Goal: Ask a question: Seek information or help from site administrators or community

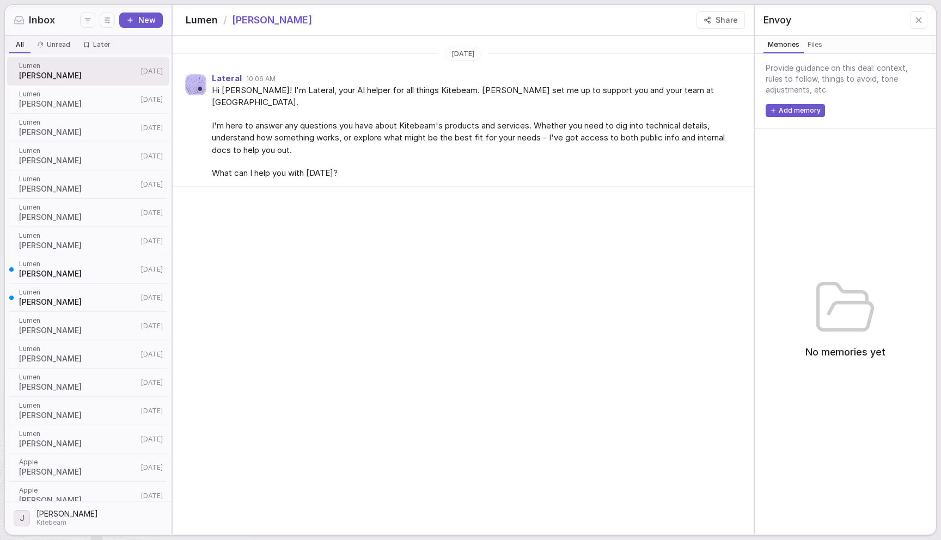
click at [359, 274] on div "Yesterday Lateral 10:06 AM Hi Mark! I'm Lateral, your AI helper for all things …" at bounding box center [463, 285] width 581 height 498
click at [497, 214] on div "Yesterday Lateral 10:06 AM Hi Mark! I'm Lateral, your AI helper for all things …" at bounding box center [463, 285] width 581 height 498
click at [708, 23] on icon "button" at bounding box center [708, 20] width 8 height 8
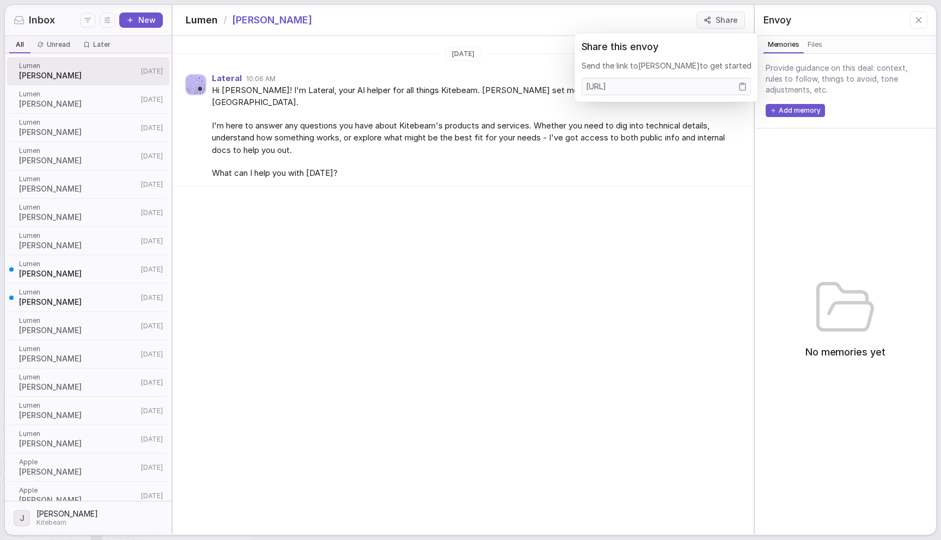
click at [738, 87] on icon "Copy link" at bounding box center [742, 86] width 9 height 9
drag, startPoint x: 580, startPoint y: 172, endPoint x: 573, endPoint y: 170, distance: 7.2
click at [580, 172] on div "Lateral 10:06 AM Hi Mark! I'm Lateral, your AI helper for all things Kitebeam. …" at bounding box center [463, 125] width 581 height 121
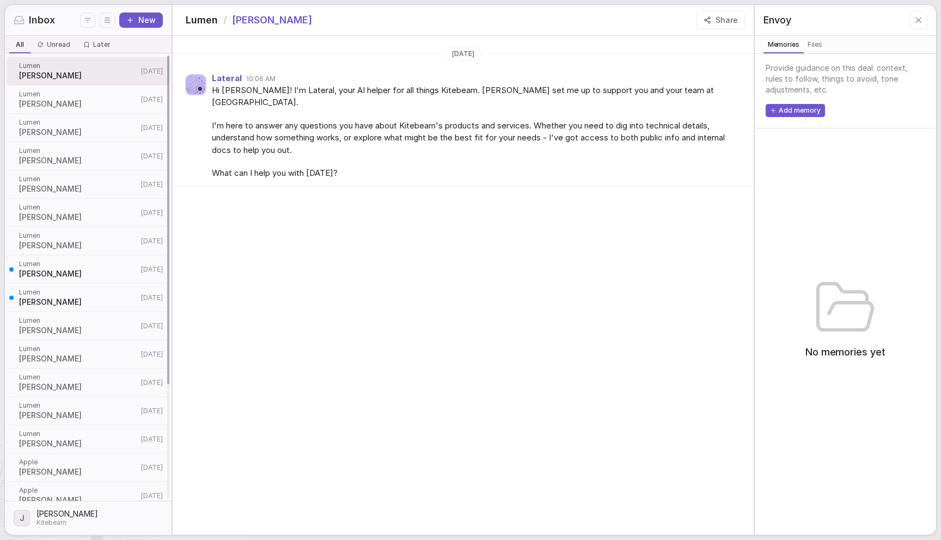
click at [92, 97] on span "Lumen" at bounding box center [78, 94] width 119 height 9
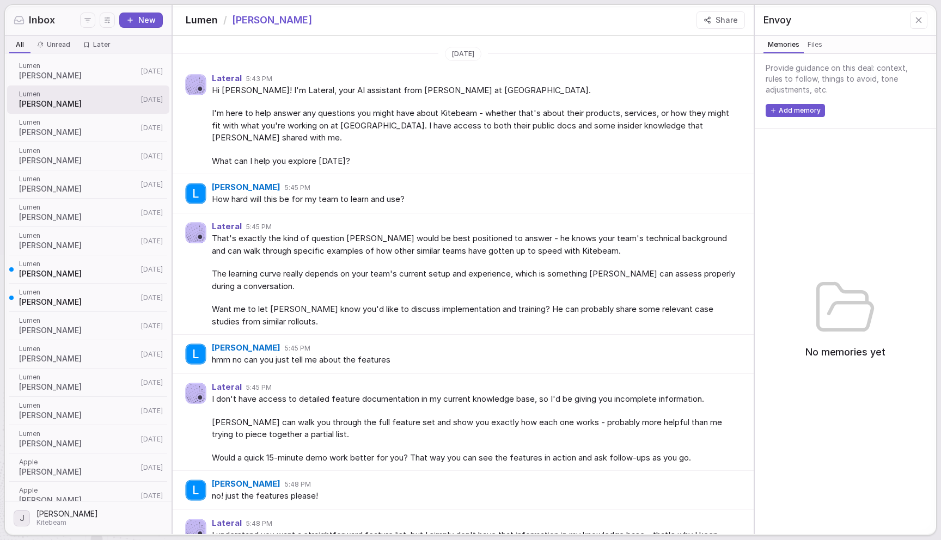
click at [316, 131] on span "I'm here to help answer any questions you might have about Kitebeam - whether t…" at bounding box center [474, 125] width 524 height 37
drag, startPoint x: 380, startPoint y: 273, endPoint x: 402, endPoint y: 268, distance: 23.0
click at [380, 273] on span "The learning curve really depends on your team's current setup and experience, …" at bounding box center [474, 280] width 524 height 25
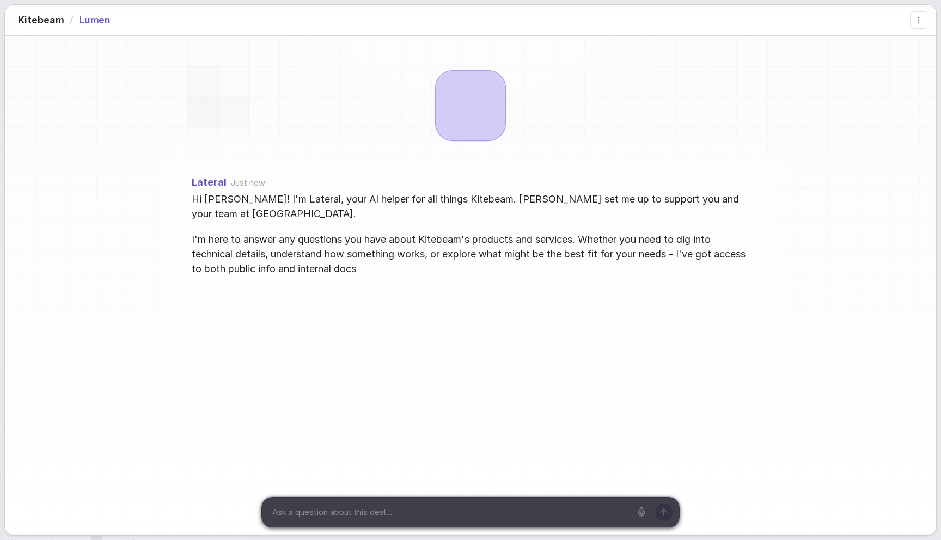
click at [212, 109] on div "Lateral Just now Hi Mark! I'm Lateral, your AI helper for all things Kitebeam. …" at bounding box center [470, 242] width 931 height 412
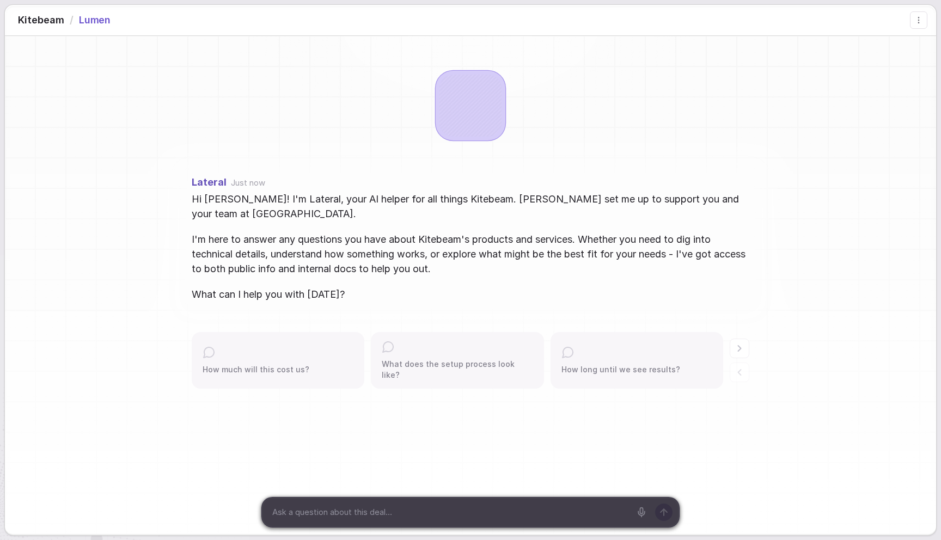
drag, startPoint x: 326, startPoint y: 233, endPoint x: 337, endPoint y: 228, distance: 12.2
click at [326, 233] on span "I'm here to answer any questions you have about Kitebeam's products and service…" at bounding box center [471, 254] width 558 height 44
click at [207, 233] on span "I'm here to answer any questions you have about Kitebeam's products and service…" at bounding box center [471, 254] width 558 height 44
click at [465, 112] on div at bounding box center [471, 107] width 64 height 64
click at [396, 212] on span "Hi [PERSON_NAME]! I'm Lateral, your AI helper for all things Kitebeam. [PERSON_…" at bounding box center [471, 206] width 558 height 29
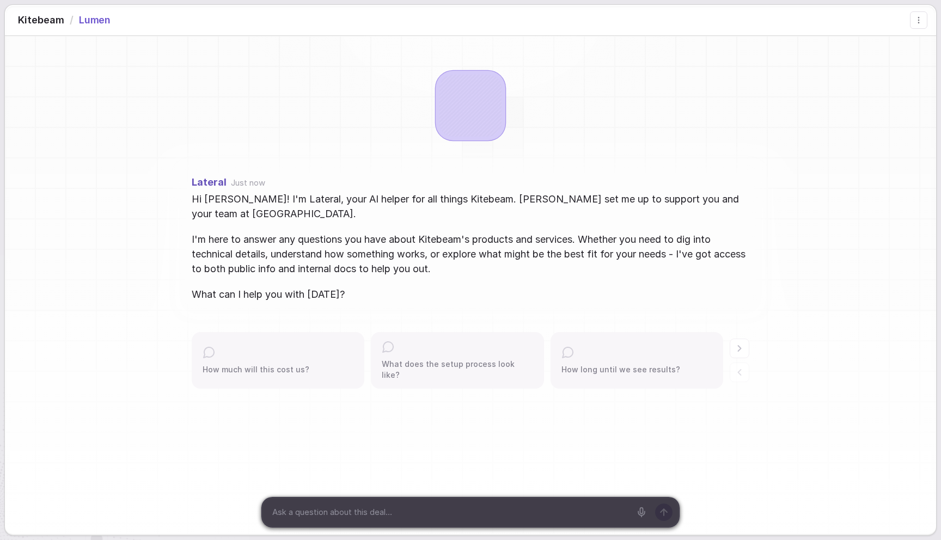
drag, startPoint x: 486, startPoint y: 119, endPoint x: 480, endPoint y: 119, distance: 6.0
click at [486, 119] on div at bounding box center [471, 107] width 64 height 64
click at [215, 111] on div "Lateral Just now Hi [PERSON_NAME]! I'm Lateral, your AI helper for all things K…" at bounding box center [470, 255] width 931 height 438
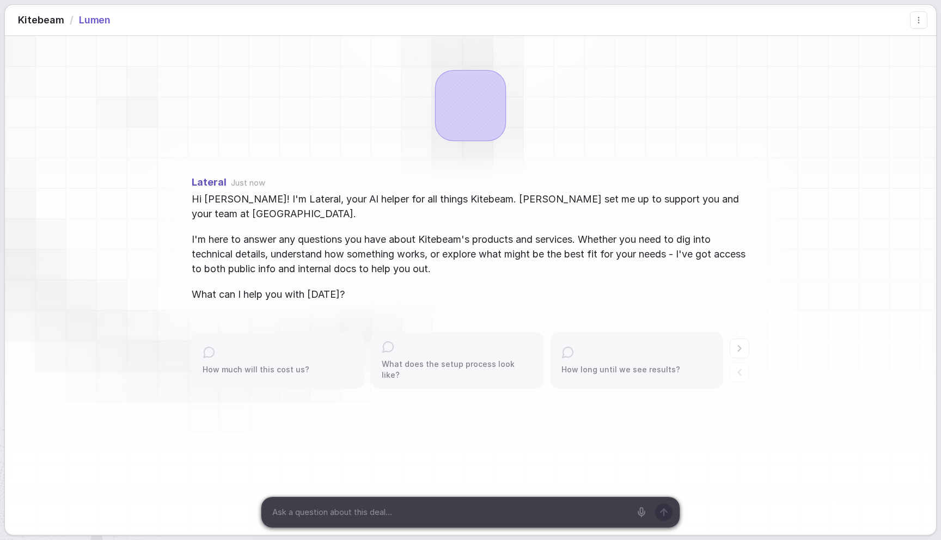
click at [131, 109] on div "Lateral Just now Hi [PERSON_NAME]! I'm Lateral, your AI helper for all things K…" at bounding box center [470, 255] width 931 height 438
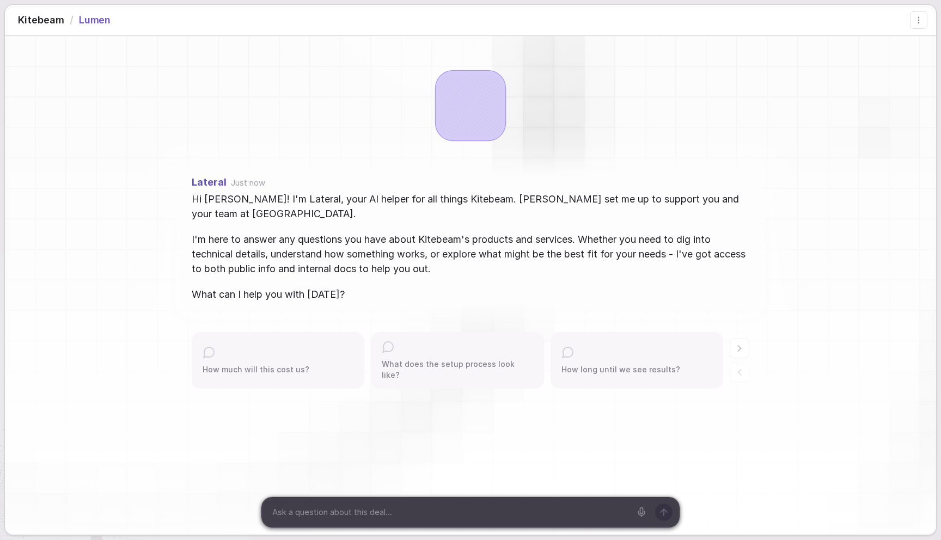
click at [880, 132] on div "Lateral Just now Hi [PERSON_NAME]! I'm Lateral, your AI helper for all things K…" at bounding box center [470, 255] width 931 height 438
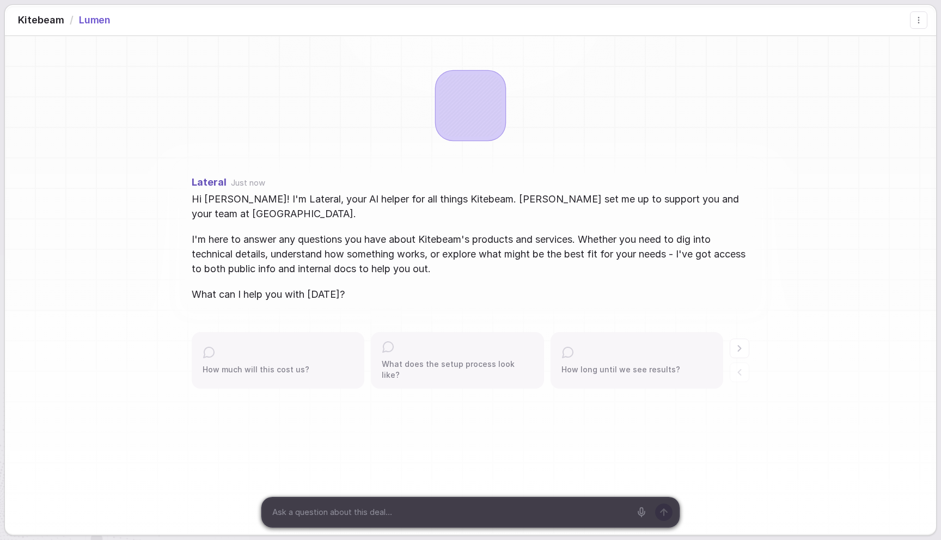
drag, startPoint x: 392, startPoint y: 307, endPoint x: 401, endPoint y: 268, distance: 39.1
click at [402, 273] on div "Lateral Just now Hi [PERSON_NAME]! I'm Lateral, your AI helper for all things K…" at bounding box center [470, 238] width 931 height 139
click at [396, 278] on div "Hi [PERSON_NAME]! I'm Lateral, your AI helper for all things Kitebeam. [PERSON_…" at bounding box center [471, 247] width 558 height 110
click at [233, 182] on span "Just now" at bounding box center [248, 183] width 34 height 9
drag, startPoint x: 233, startPoint y: 182, endPoint x: 266, endPoint y: 182, distance: 33.2
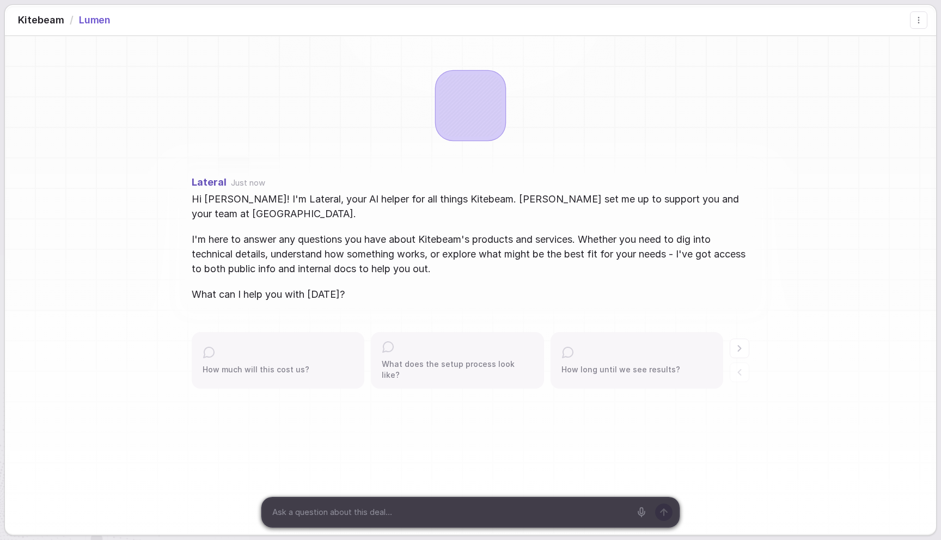
click at [234, 181] on span "Just now" at bounding box center [248, 183] width 34 height 9
drag, startPoint x: 266, startPoint y: 182, endPoint x: 259, endPoint y: 182, distance: 7.1
click at [266, 182] on div "Lateral Just now" at bounding box center [471, 183] width 558 height 10
click at [259, 182] on span "Just now" at bounding box center [248, 183] width 34 height 9
drag, startPoint x: 259, startPoint y: 182, endPoint x: 277, endPoint y: 193, distance: 20.7
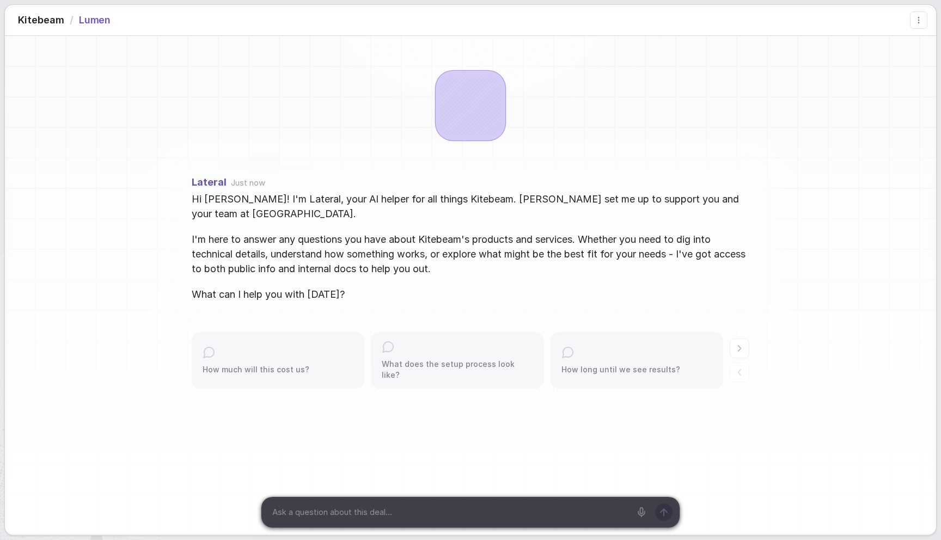
click at [259, 182] on span "Just now" at bounding box center [248, 183] width 34 height 9
click at [276, 197] on span "Hi [PERSON_NAME]! I'm Lateral, your AI helper for all things Kitebeam. [PERSON_…" at bounding box center [471, 206] width 558 height 29
click at [274, 198] on span "Hi [PERSON_NAME]! I'm Lateral, your AI helper for all things Kitebeam. [PERSON_…" at bounding box center [471, 206] width 558 height 29
drag, startPoint x: 274, startPoint y: 198, endPoint x: 286, endPoint y: 198, distance: 12.0
click at [274, 198] on span "Hi [PERSON_NAME]! I'm Lateral, your AI helper for all things Kitebeam. [PERSON_…" at bounding box center [471, 206] width 558 height 29
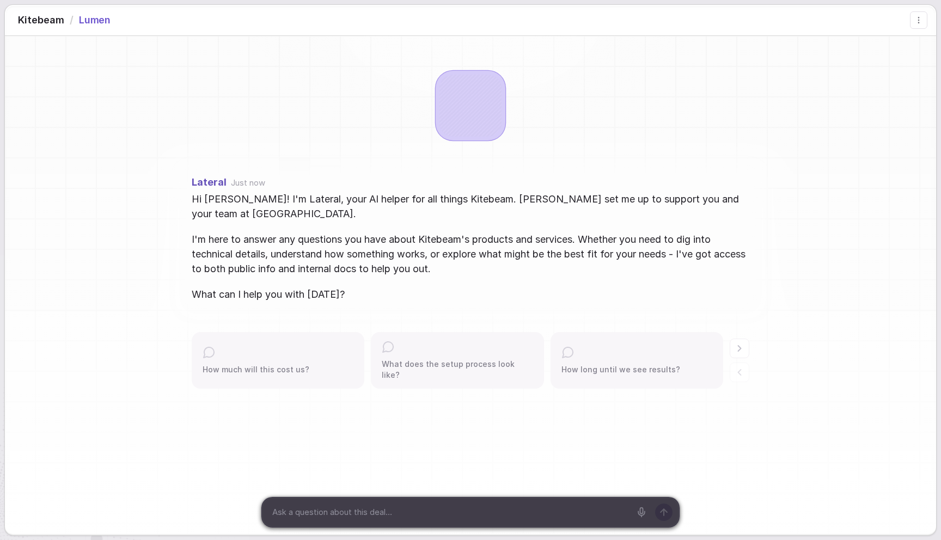
drag, startPoint x: 300, startPoint y: 197, endPoint x: 330, endPoint y: 199, distance: 30.6
click at [300, 197] on span "Hi [PERSON_NAME]! I'm Lateral, your AI helper for all things Kitebeam. [PERSON_…" at bounding box center [471, 206] width 558 height 29
click at [331, 199] on span "Hi [PERSON_NAME]! I'm Lateral, your AI helper for all things Kitebeam. [PERSON_…" at bounding box center [471, 206] width 558 height 29
click at [370, 182] on div "Lateral Just now" at bounding box center [471, 183] width 558 height 10
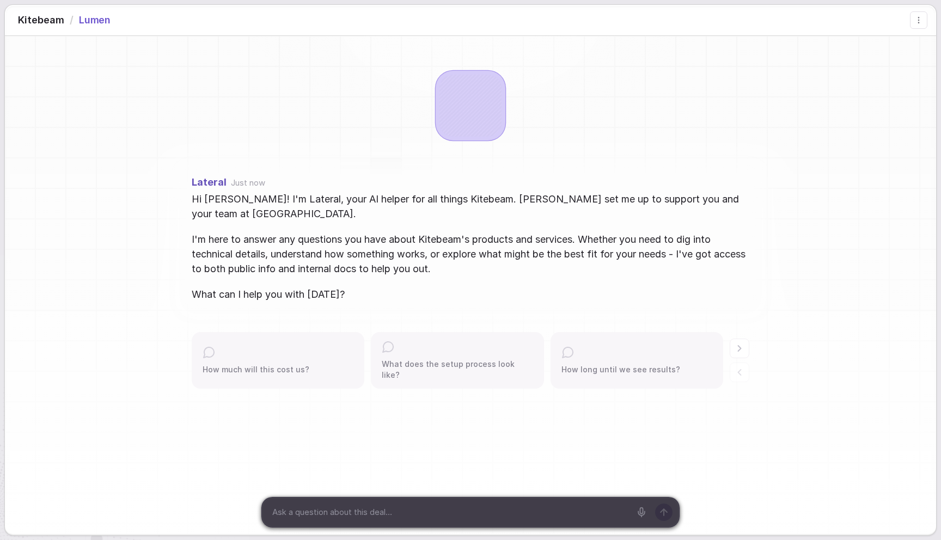
click at [388, 178] on div "Lateral Just now" at bounding box center [471, 183] width 558 height 10
click at [473, 120] on div at bounding box center [471, 107] width 64 height 64
drag, startPoint x: 305, startPoint y: 195, endPoint x: 279, endPoint y: 204, distance: 27.4
click at [305, 196] on span "Hi [PERSON_NAME]! I'm Lateral, your AI helper for all things Kitebeam. [PERSON_…" at bounding box center [471, 206] width 558 height 29
click at [249, 181] on span "Just now" at bounding box center [248, 183] width 34 height 9
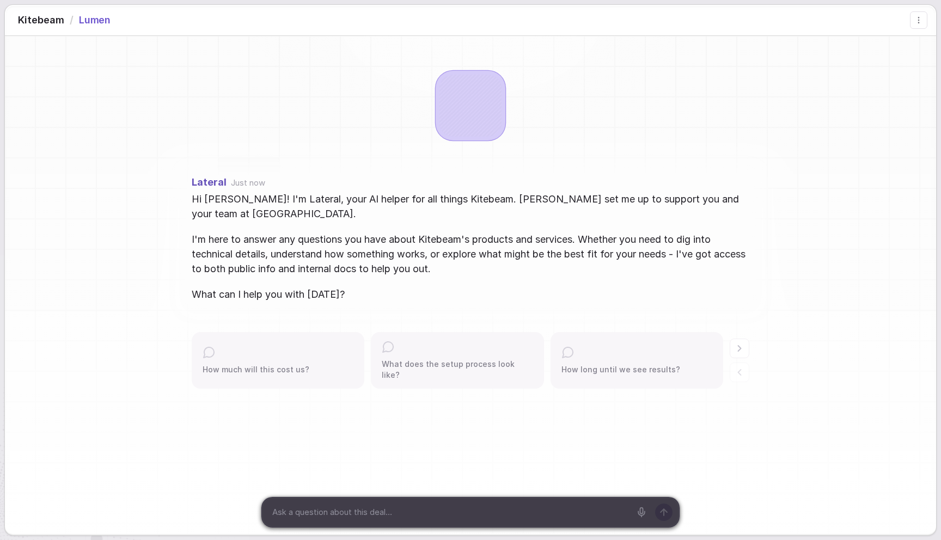
click at [249, 181] on span "Just now" at bounding box center [248, 183] width 34 height 9
click at [289, 195] on span "Hi [PERSON_NAME]! I'm Lateral, your AI helper for all things Kitebeam. [PERSON_…" at bounding box center [471, 206] width 558 height 29
click at [467, 127] on div at bounding box center [471, 107] width 64 height 64
click at [514, 29] on div "Kitebeam / Lumen" at bounding box center [470, 20] width 931 height 30
click at [237, 188] on div "Lateral Just now Hi [PERSON_NAME]! I'm Lateral, your AI helper for all things K…" at bounding box center [471, 240] width 558 height 124
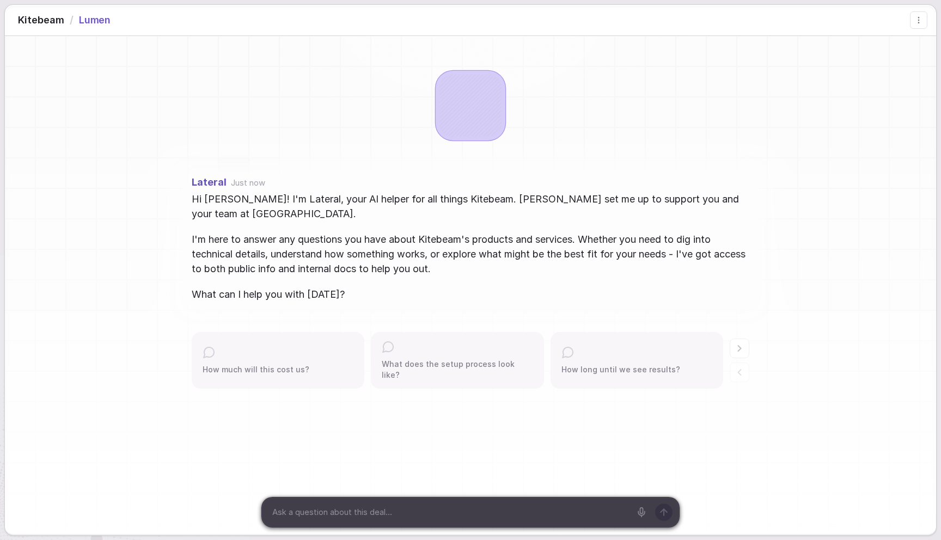
click at [240, 184] on span "Just now" at bounding box center [248, 183] width 34 height 9
click at [241, 188] on div "Lateral Just now Hi [PERSON_NAME]! I'm Lateral, your AI helper for all things K…" at bounding box center [471, 240] width 558 height 124
click at [251, 187] on span "Just now" at bounding box center [248, 183] width 34 height 9
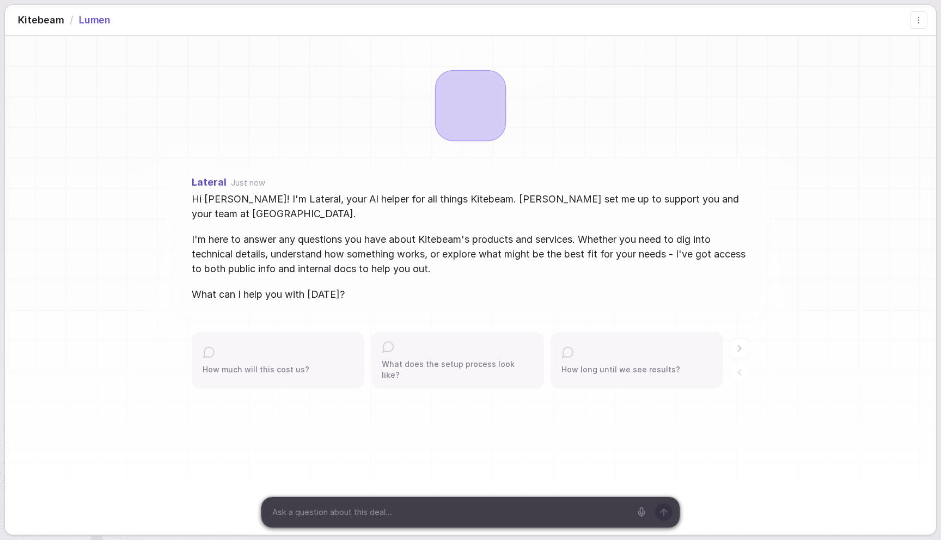
click at [245, 196] on span "Hi [PERSON_NAME]! I'm Lateral, your AI helper for all things Kitebeam. [PERSON_…" at bounding box center [471, 206] width 558 height 29
drag, startPoint x: 436, startPoint y: 123, endPoint x: 443, endPoint y: 124, distance: 6.6
click at [437, 124] on div at bounding box center [471, 106] width 70 height 70
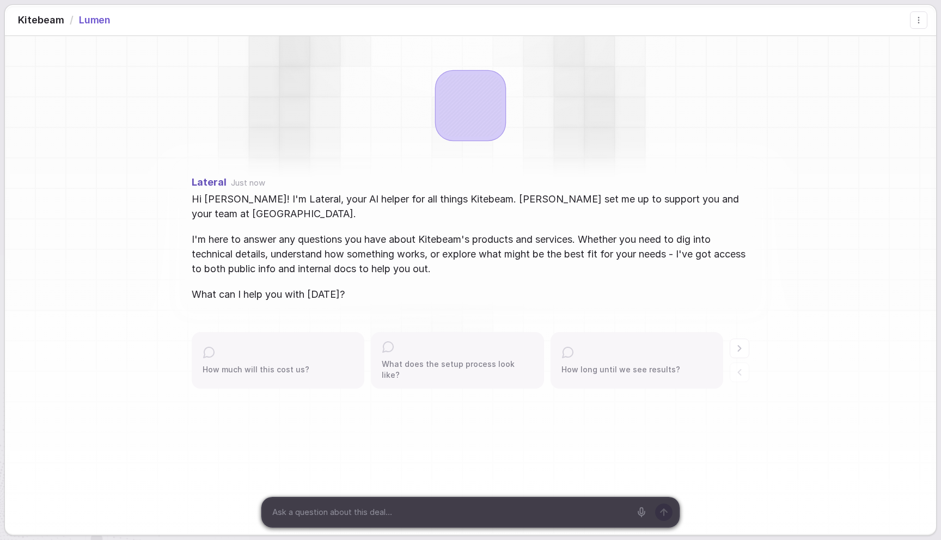
click at [457, 121] on div at bounding box center [471, 107] width 64 height 64
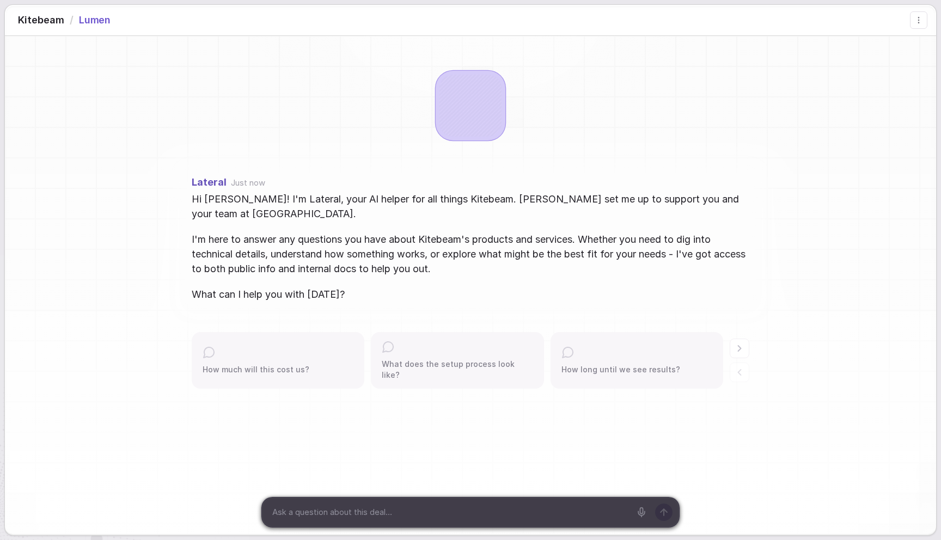
click at [477, 102] on div at bounding box center [471, 107] width 64 height 64
drag, startPoint x: 190, startPoint y: 119, endPoint x: 230, endPoint y: 124, distance: 41.1
click at [190, 119] on div "Lateral Just now Hi [PERSON_NAME]! I'm Lateral, your AI helper for all things K…" at bounding box center [470, 255] width 931 height 438
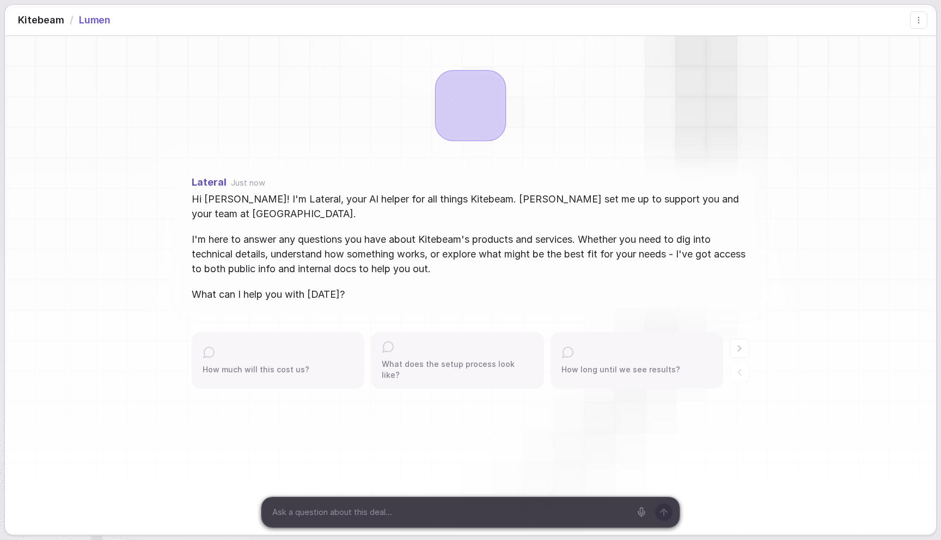
click at [480, 105] on div at bounding box center [471, 107] width 64 height 64
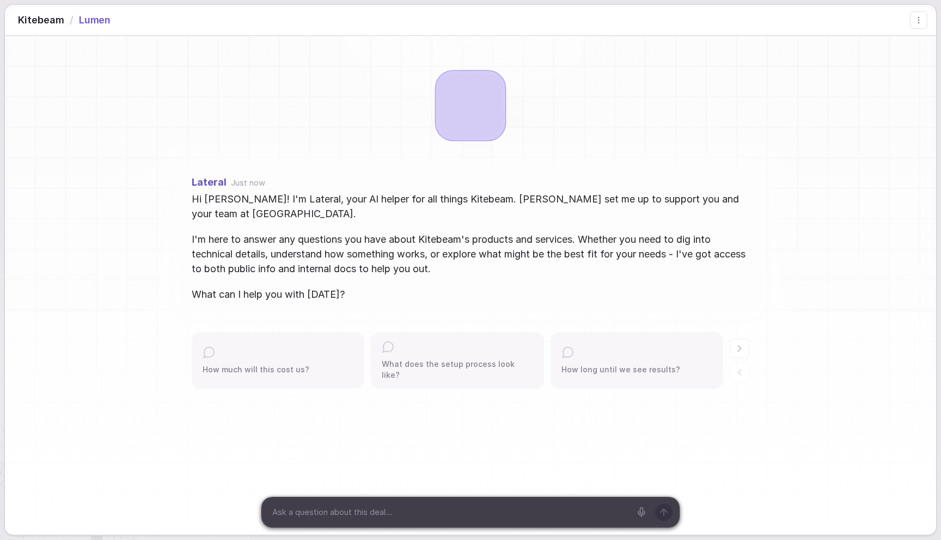
drag, startPoint x: 477, startPoint y: 112, endPoint x: 479, endPoint y: 130, distance: 18.6
click at [477, 112] on div at bounding box center [471, 107] width 64 height 64
click at [494, 115] on div at bounding box center [471, 107] width 64 height 64
drag, startPoint x: 472, startPoint y: 270, endPoint x: 474, endPoint y: 257, distance: 12.8
click at [474, 257] on span "I'm here to answer any questions you have about Kitebeam's products and service…" at bounding box center [471, 254] width 558 height 44
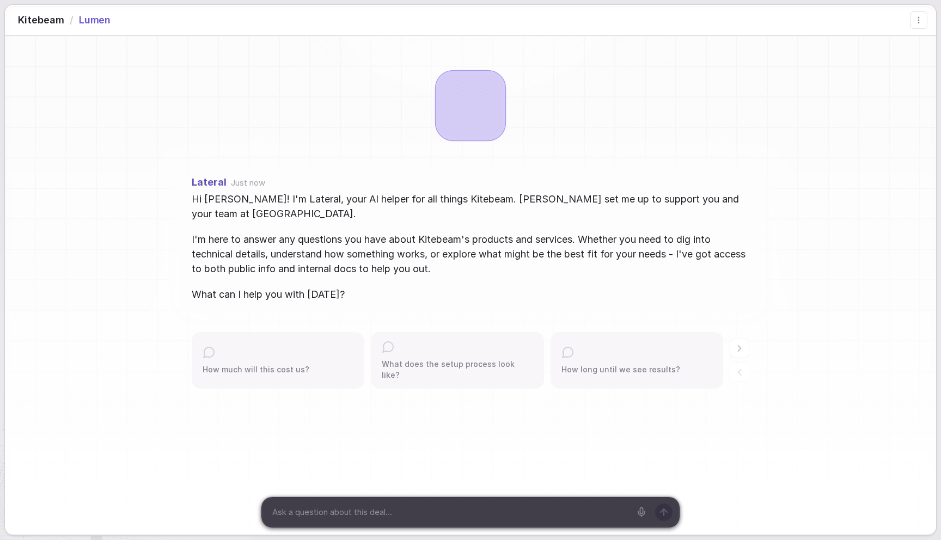
drag, startPoint x: 474, startPoint y: 258, endPoint x: 474, endPoint y: 265, distance: 6.6
click at [474, 258] on span "I'm here to answer any questions you have about Kitebeam's products and service…" at bounding box center [471, 254] width 558 height 44
drag, startPoint x: 473, startPoint y: 267, endPoint x: 475, endPoint y: 261, distance: 6.2
click at [474, 261] on span "I'm here to answer any questions you have about Kitebeam's products and service…" at bounding box center [471, 254] width 558 height 44
drag, startPoint x: 470, startPoint y: 268, endPoint x: 472, endPoint y: 263, distance: 5.9
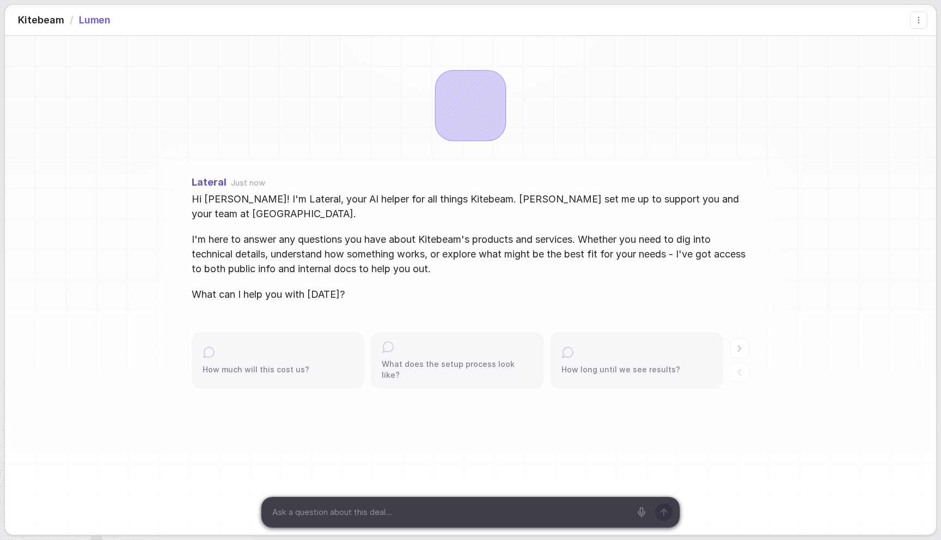
click at [472, 263] on span "I'm here to answer any questions you have about Kitebeam's products and service…" at bounding box center [471, 254] width 558 height 44
click at [218, 197] on span "Hi [PERSON_NAME]! I'm Lateral, your AI helper for all things Kitebeam. [PERSON_…" at bounding box center [471, 206] width 558 height 29
click at [253, 197] on span "Hi [PERSON_NAME]! I'm Lateral, your AI helper for all things Kitebeam. [PERSON_…" at bounding box center [471, 206] width 558 height 29
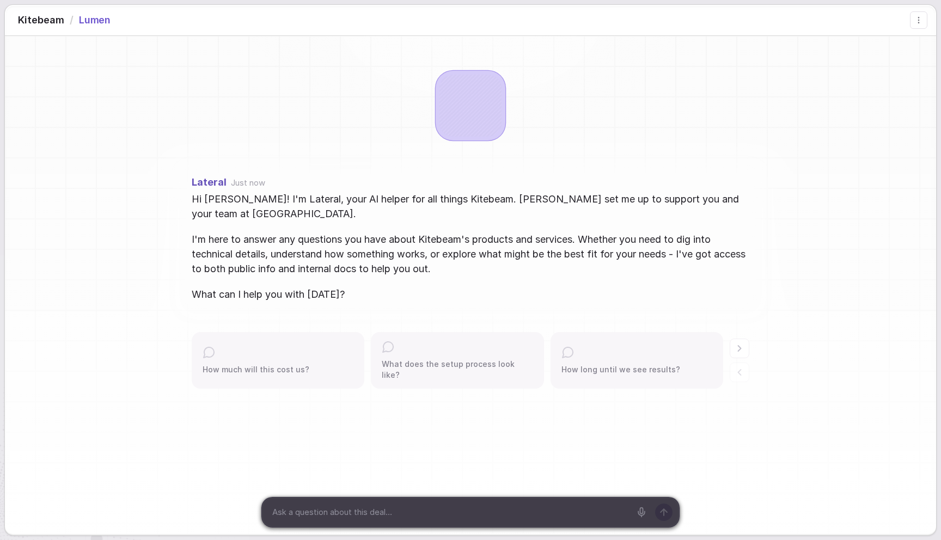
click at [332, 198] on span "Hi [PERSON_NAME]! I'm Lateral, your AI helper for all things Kitebeam. [PERSON_…" at bounding box center [471, 206] width 558 height 29
click at [332, 197] on span "Hi [PERSON_NAME]! I'm Lateral, your AI helper for all things Kitebeam. [PERSON_…" at bounding box center [471, 206] width 558 height 29
click at [335, 197] on span "Hi [PERSON_NAME]! I'm Lateral, your AI helper for all things Kitebeam. [PERSON_…" at bounding box center [471, 206] width 558 height 29
click at [238, 184] on span "Just now" at bounding box center [248, 183] width 34 height 9
drag, startPoint x: 232, startPoint y: 186, endPoint x: 249, endPoint y: 219, distance: 38.0
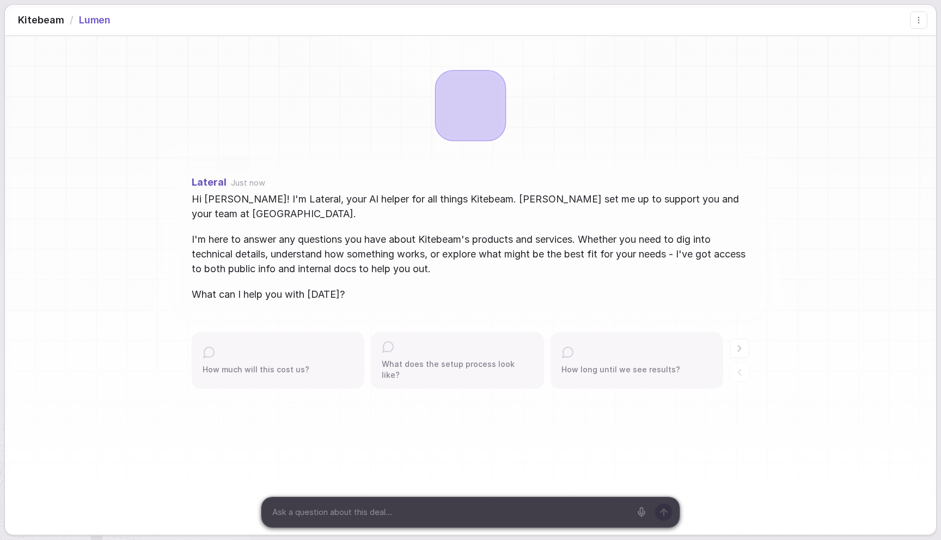
click at [245, 186] on span "Just now" at bounding box center [248, 183] width 34 height 9
click at [247, 232] on span "I'm here to answer any questions you have about Kitebeam's products and service…" at bounding box center [471, 254] width 558 height 44
drag, startPoint x: 343, startPoint y: 293, endPoint x: 385, endPoint y: 189, distance: 112.1
click at [350, 241] on div "Hi [PERSON_NAME]! I'm Lateral, your AI helper for all things Kitebeam. [PERSON_…" at bounding box center [471, 247] width 558 height 110
click at [386, 188] on div "Lateral Just now Hi [PERSON_NAME]! I'm Lateral, your AI helper for all things K…" at bounding box center [471, 240] width 558 height 124
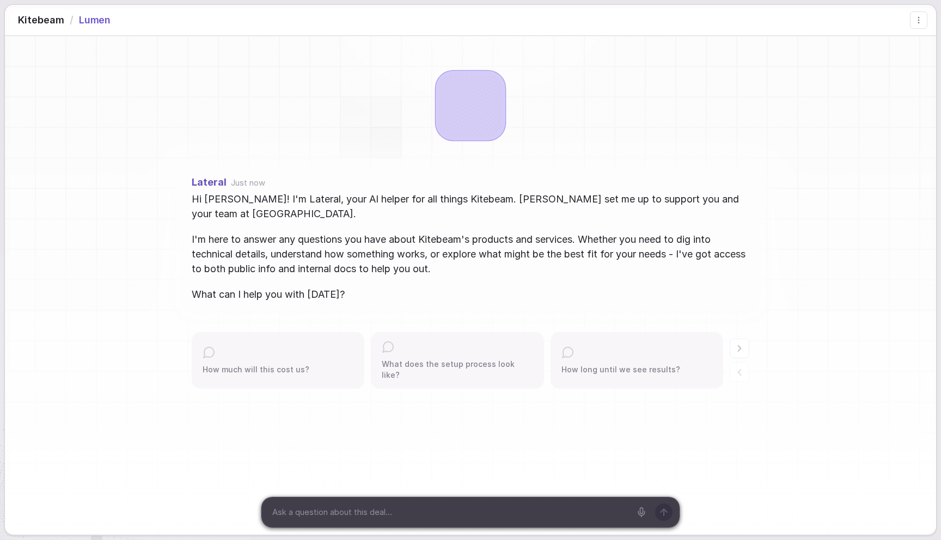
click at [375, 132] on div "Lateral Just now Hi [PERSON_NAME]! I'm Lateral, your AI helper for all things K…" at bounding box center [470, 255] width 931 height 438
click at [356, 203] on span "Hi [PERSON_NAME]! I'm Lateral, your AI helper for all things Kitebeam. [PERSON_…" at bounding box center [471, 206] width 558 height 29
click at [377, 259] on span "I'm here to answer any questions you have about Kitebeam's products and service…" at bounding box center [471, 254] width 558 height 44
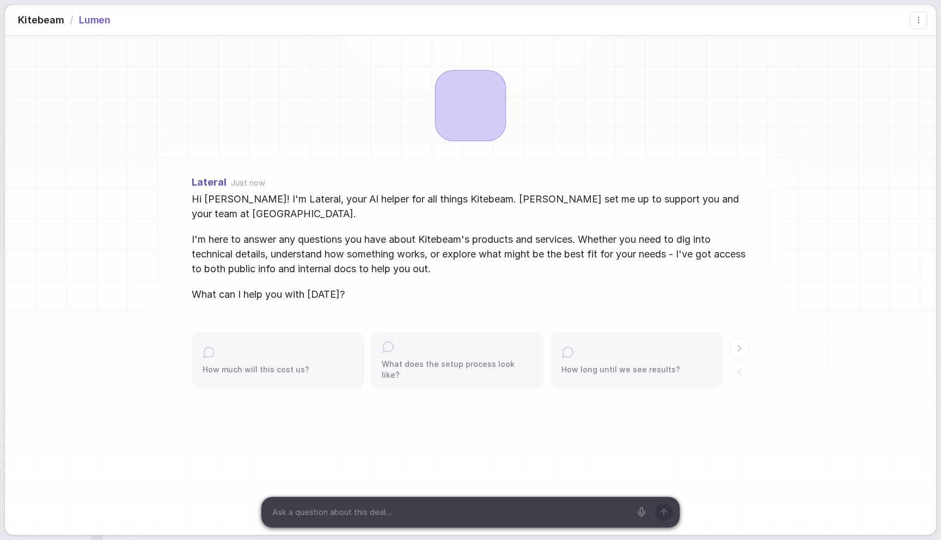
click at [377, 259] on span "I'm here to answer any questions you have about Kitebeam's products and service…" at bounding box center [471, 254] width 558 height 44
click at [377, 268] on span "I'm here to answer any questions you have about Kitebeam's products and service…" at bounding box center [471, 254] width 558 height 44
click at [241, 214] on span "Hi [PERSON_NAME]! I'm Lateral, your AI helper for all things Kitebeam. [PERSON_…" at bounding box center [471, 206] width 558 height 29
drag, startPoint x: 241, startPoint y: 214, endPoint x: 269, endPoint y: 219, distance: 28.2
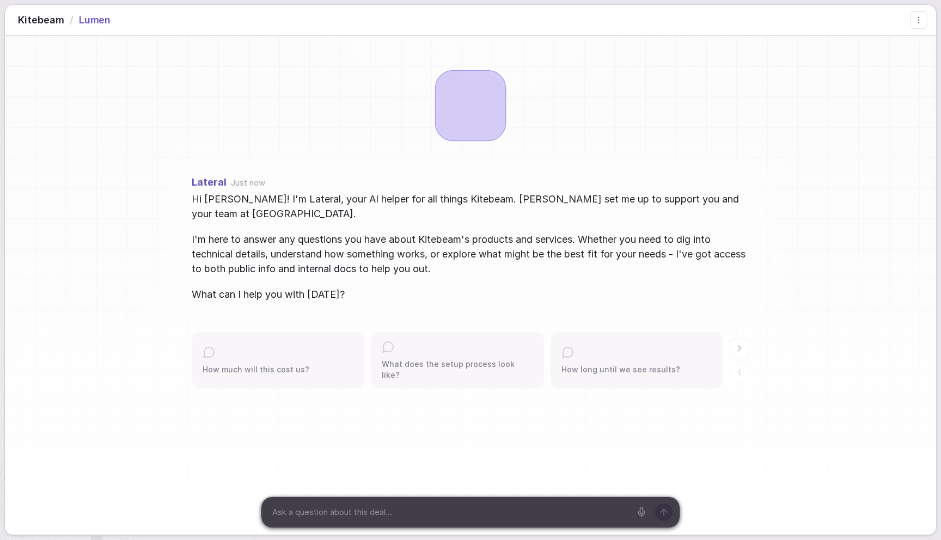
click at [241, 214] on span "Hi [PERSON_NAME]! I'm Lateral, your AI helper for all things Kitebeam. [PERSON_…" at bounding box center [471, 206] width 558 height 29
click at [316, 219] on span "Hi [PERSON_NAME]! I'm Lateral, your AI helper for all things Kitebeam. [PERSON_…" at bounding box center [471, 206] width 558 height 29
click at [313, 201] on span "Hi [PERSON_NAME]! I'm Lateral, your AI helper for all things Kitebeam. [PERSON_…" at bounding box center [471, 206] width 558 height 29
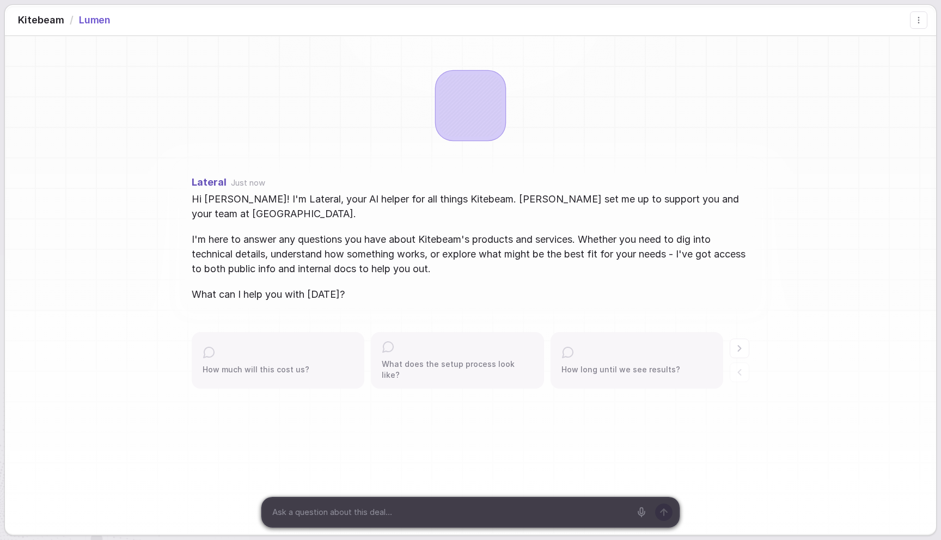
click at [341, 236] on span "I'm here to answer any questions you have about Kitebeam's products and service…" at bounding box center [471, 254] width 558 height 44
drag, startPoint x: 345, startPoint y: 292, endPoint x: 349, endPoint y: 283, distance: 10.2
click at [349, 283] on div "Hi [PERSON_NAME]! I'm Lateral, your AI helper for all things Kitebeam. [PERSON_…" at bounding box center [471, 247] width 558 height 110
click at [365, 285] on div "Hi [PERSON_NAME]! I'm Lateral, your AI helper for all things Kitebeam. [PERSON_…" at bounding box center [471, 247] width 558 height 110
click at [242, 218] on span "Hi [PERSON_NAME]! I'm Lateral, your AI helper for all things Kitebeam. [PERSON_…" at bounding box center [471, 206] width 558 height 29
